Goal: Use online tool/utility: Utilize a website feature to perform a specific function

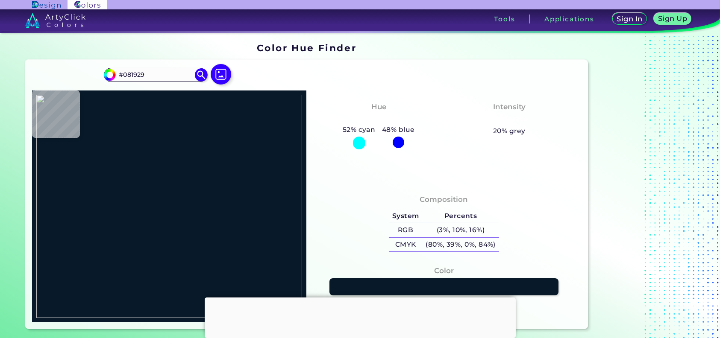
type input "#ffffff"
type input "#FFFFFF"
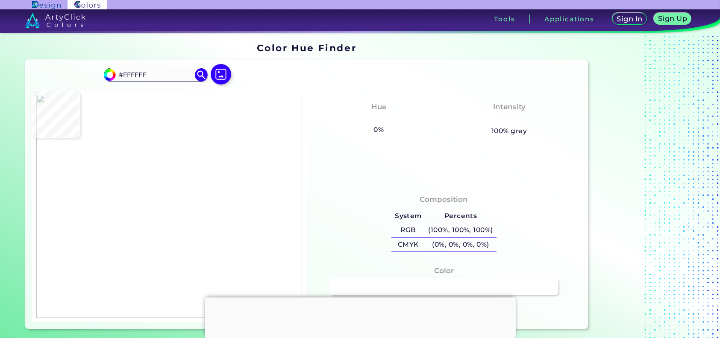
type input "#000000"
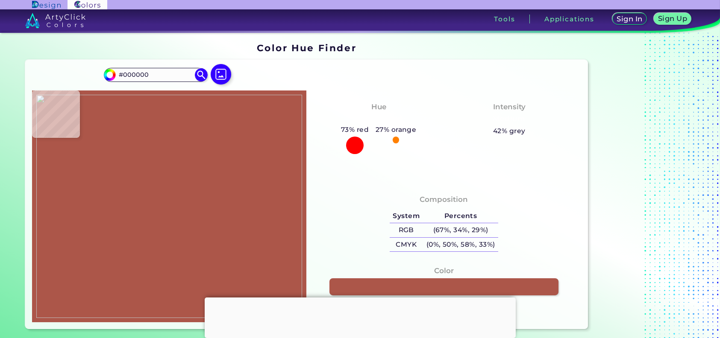
type input "#ac5649"
type input "#AC5649"
type input "#a64841"
type input "#A64841"
type input "#ffffff"
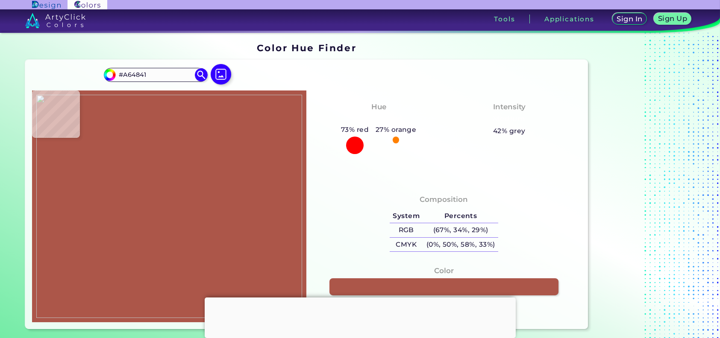
type input "#FFFFFF"
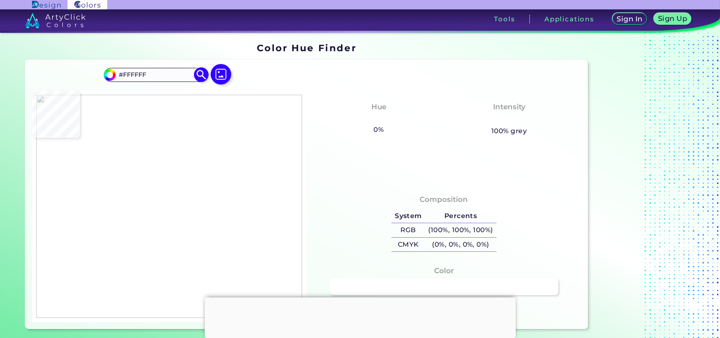
click at [199, 73] on img at bounding box center [200, 74] width 15 height 15
click at [224, 73] on img at bounding box center [220, 74] width 25 height 25
click at [0, 0] on input "file" at bounding box center [0, 0] width 0 height 0
click at [201, 76] on img at bounding box center [200, 74] width 15 height 15
click at [223, 77] on img at bounding box center [220, 74] width 25 height 25
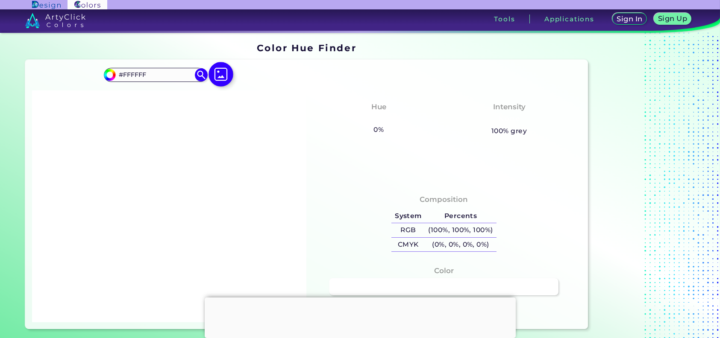
click at [0, 0] on input "file" at bounding box center [0, 0] width 0 height 0
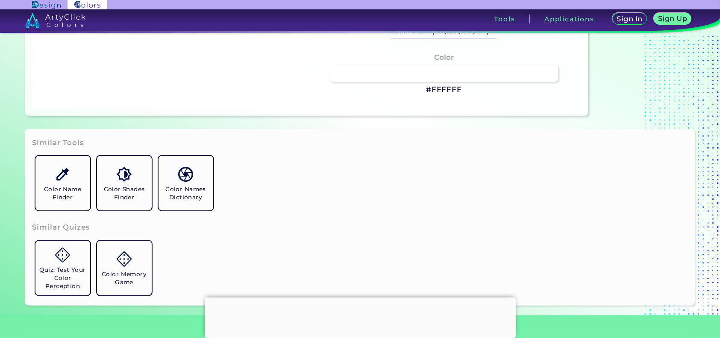
scroll to position [214, 0]
click at [64, 198] on h5 "Color Name Finder" at bounding box center [63, 193] width 48 height 16
